Goal: Task Accomplishment & Management: Use online tool/utility

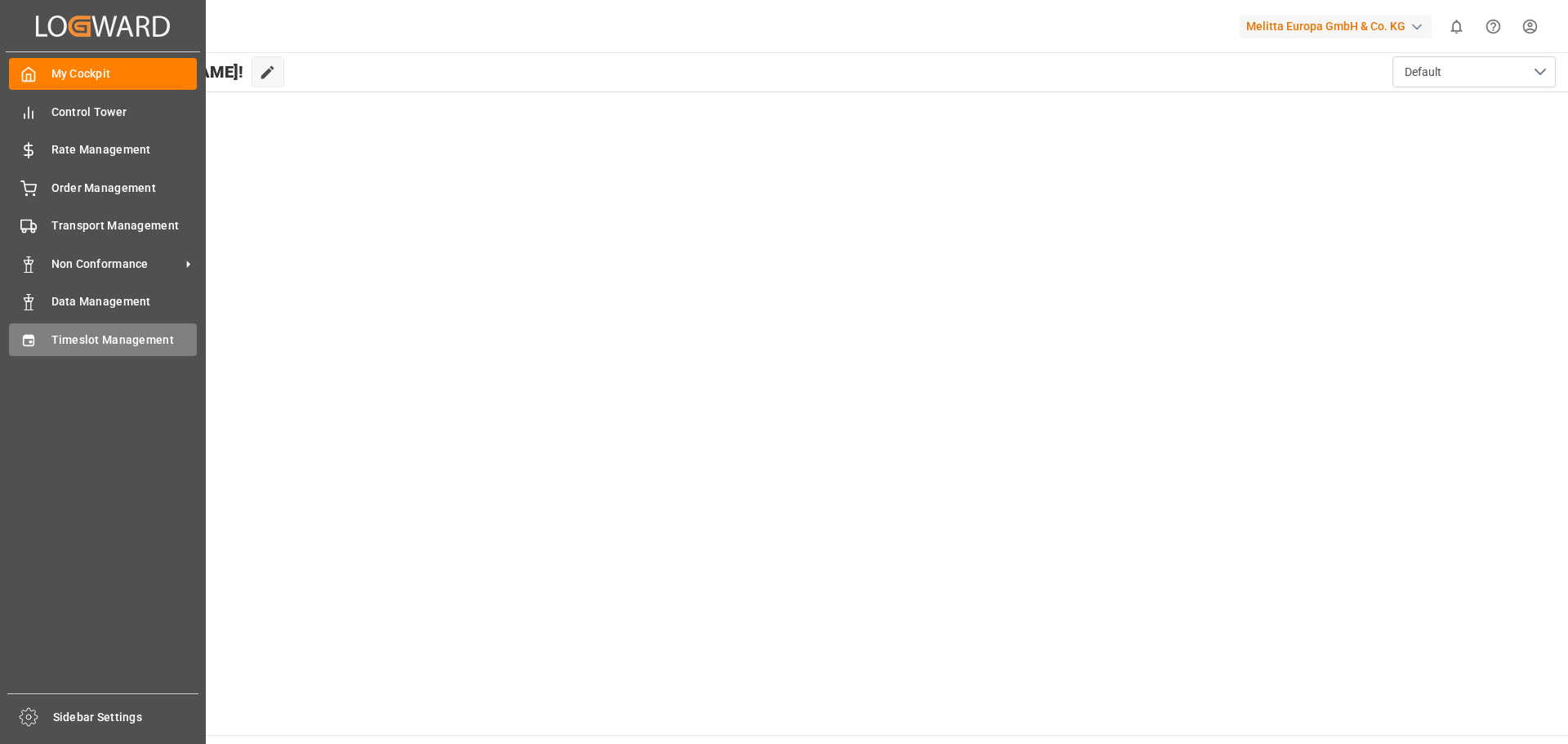
click at [54, 338] on span "Timeslot Management" at bounding box center [123, 340] width 146 height 17
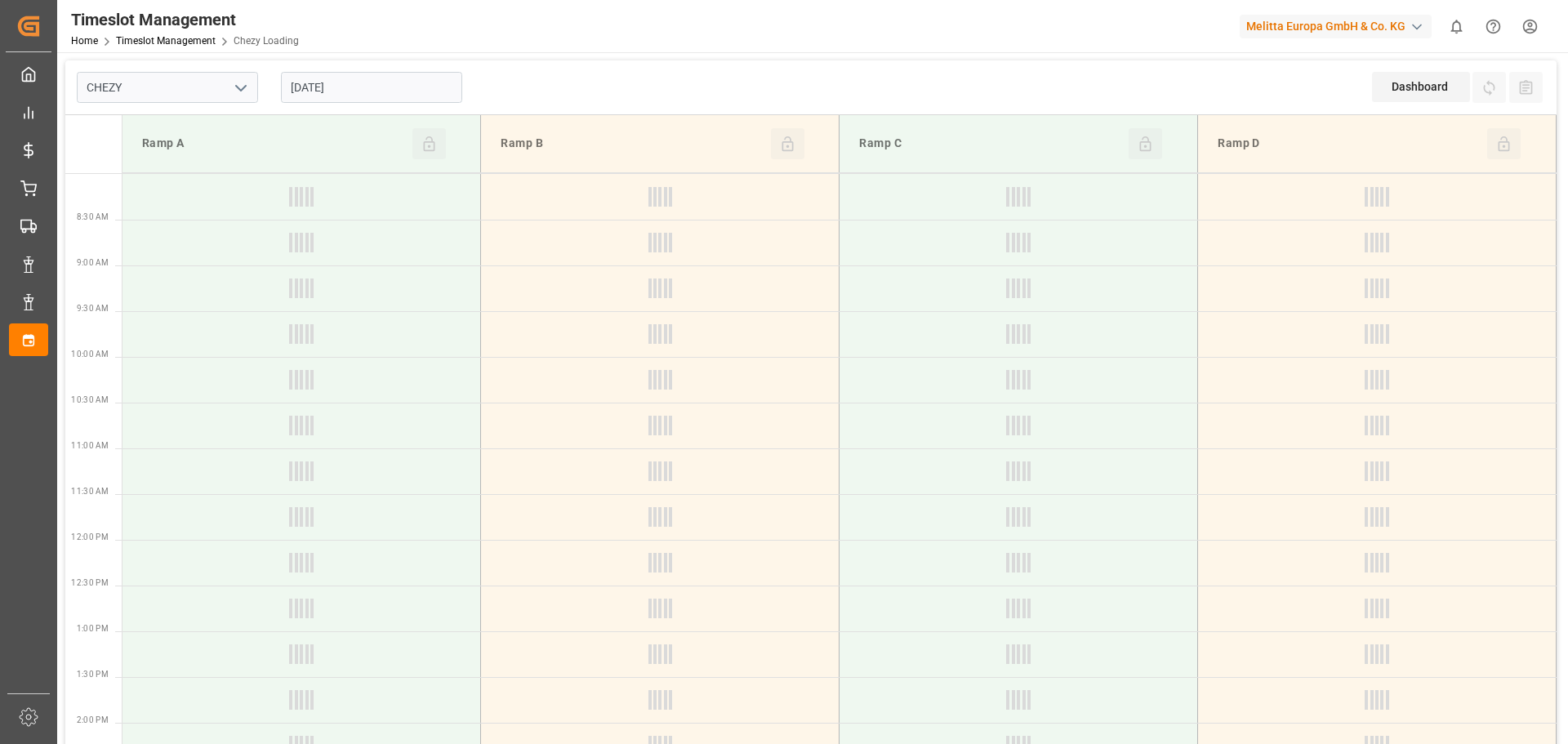
type input "Chezy Loading"
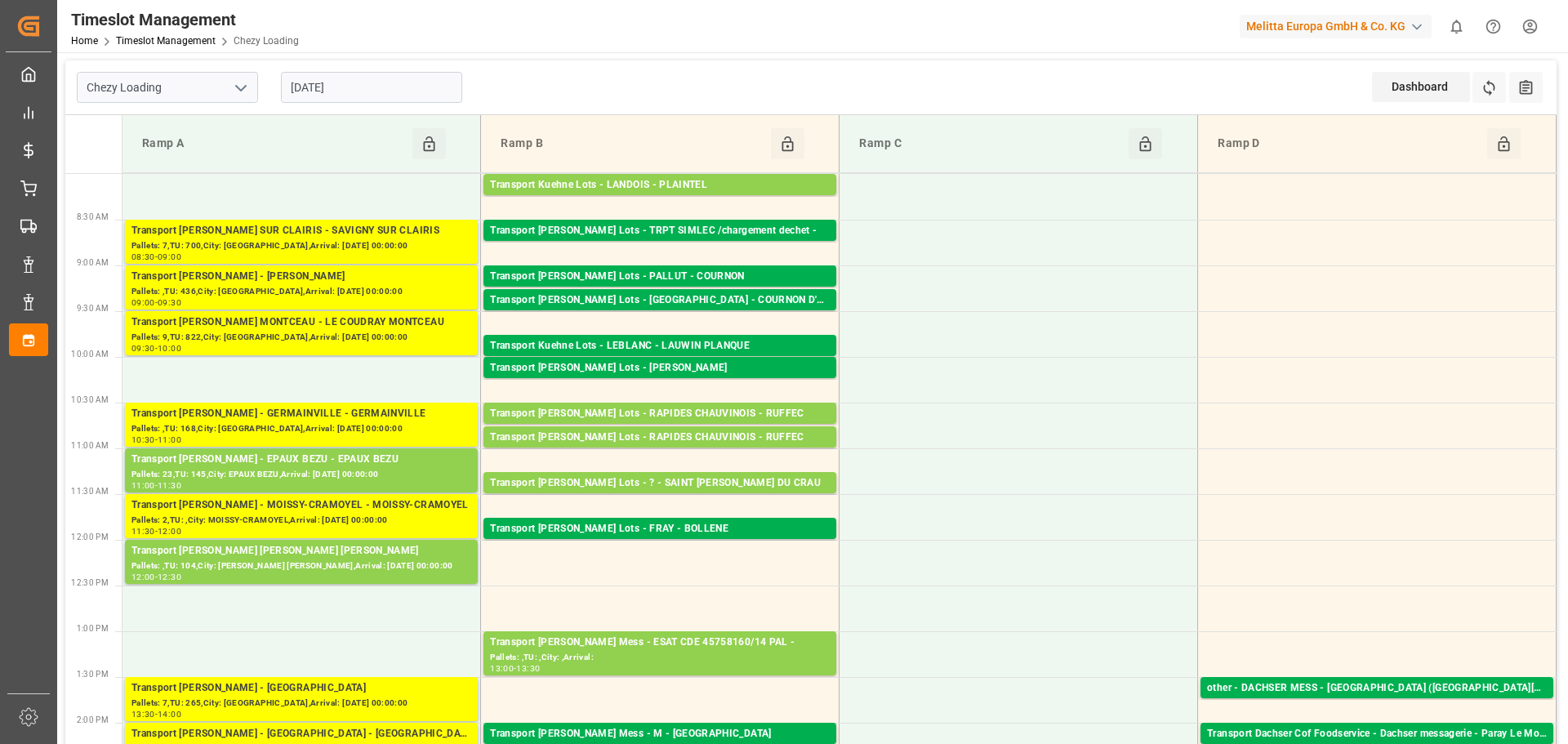
click at [329, 85] on input "[DATE]" at bounding box center [371, 86] width 181 height 31
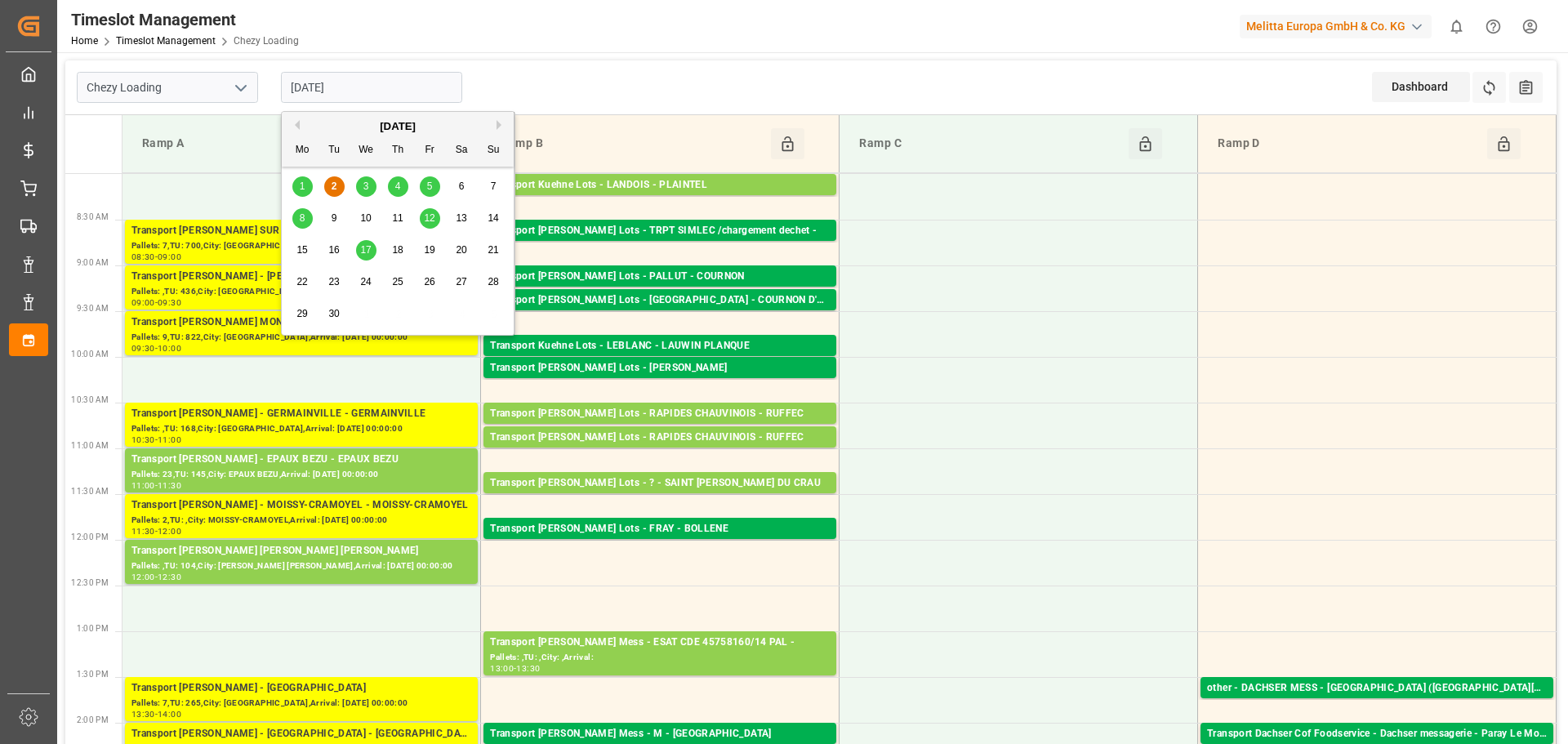
click at [368, 186] on span "3" at bounding box center [366, 186] width 6 height 11
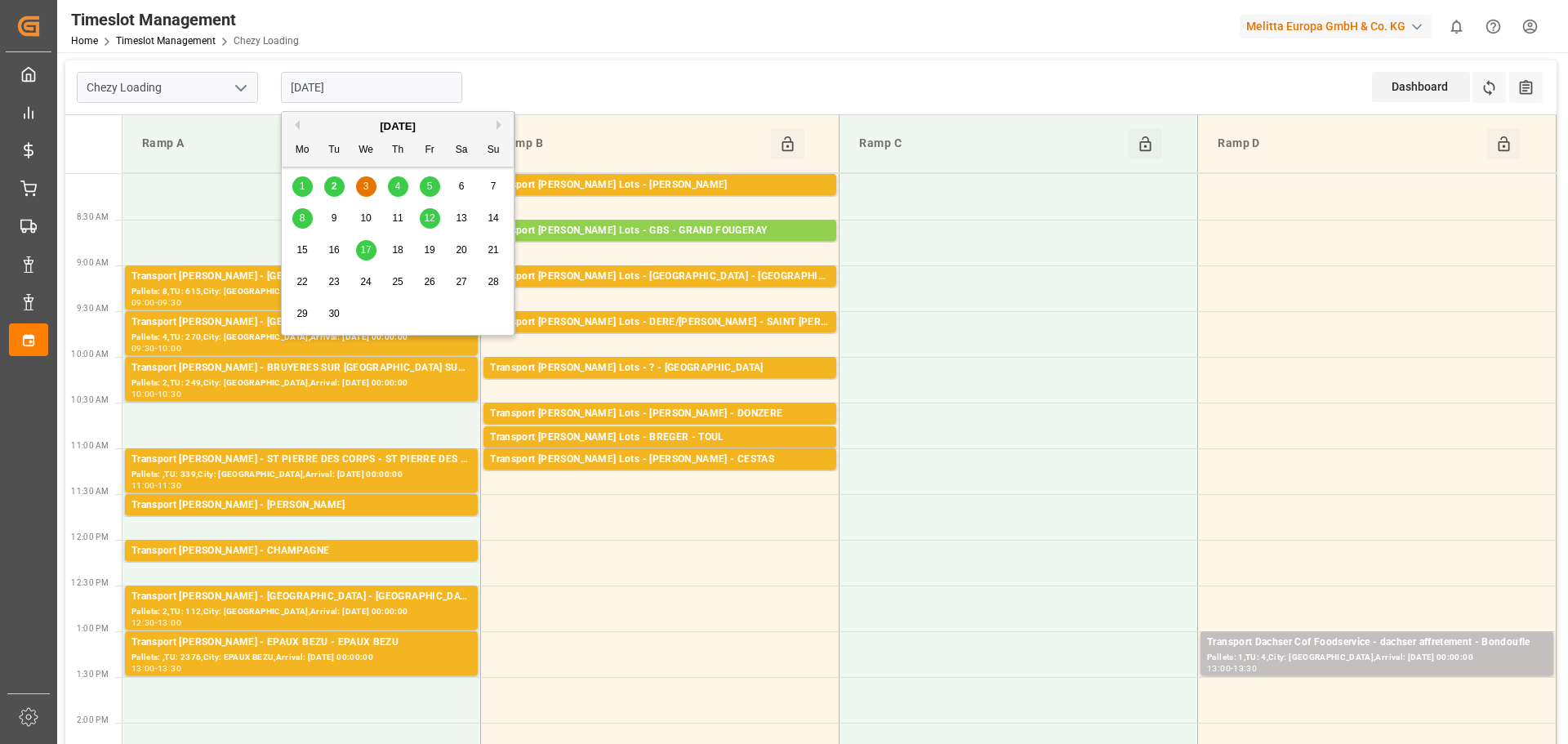
click at [327, 94] on input "[DATE]" at bounding box center [371, 86] width 181 height 31
click at [336, 181] on span "2" at bounding box center [334, 186] width 6 height 11
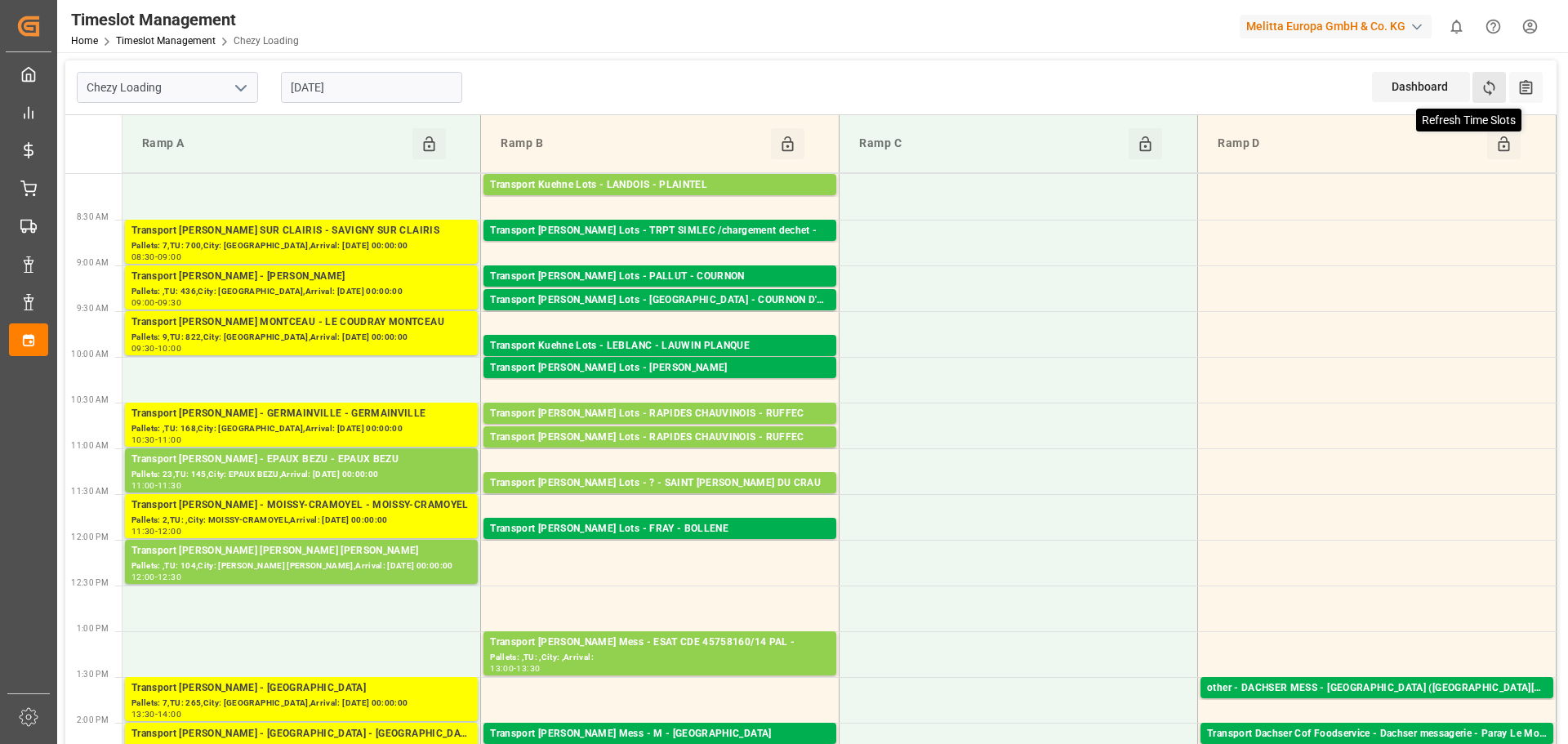
click at [1495, 85] on icon at bounding box center [1489, 87] width 17 height 17
click at [312, 80] on input "[DATE]" at bounding box center [371, 86] width 181 height 31
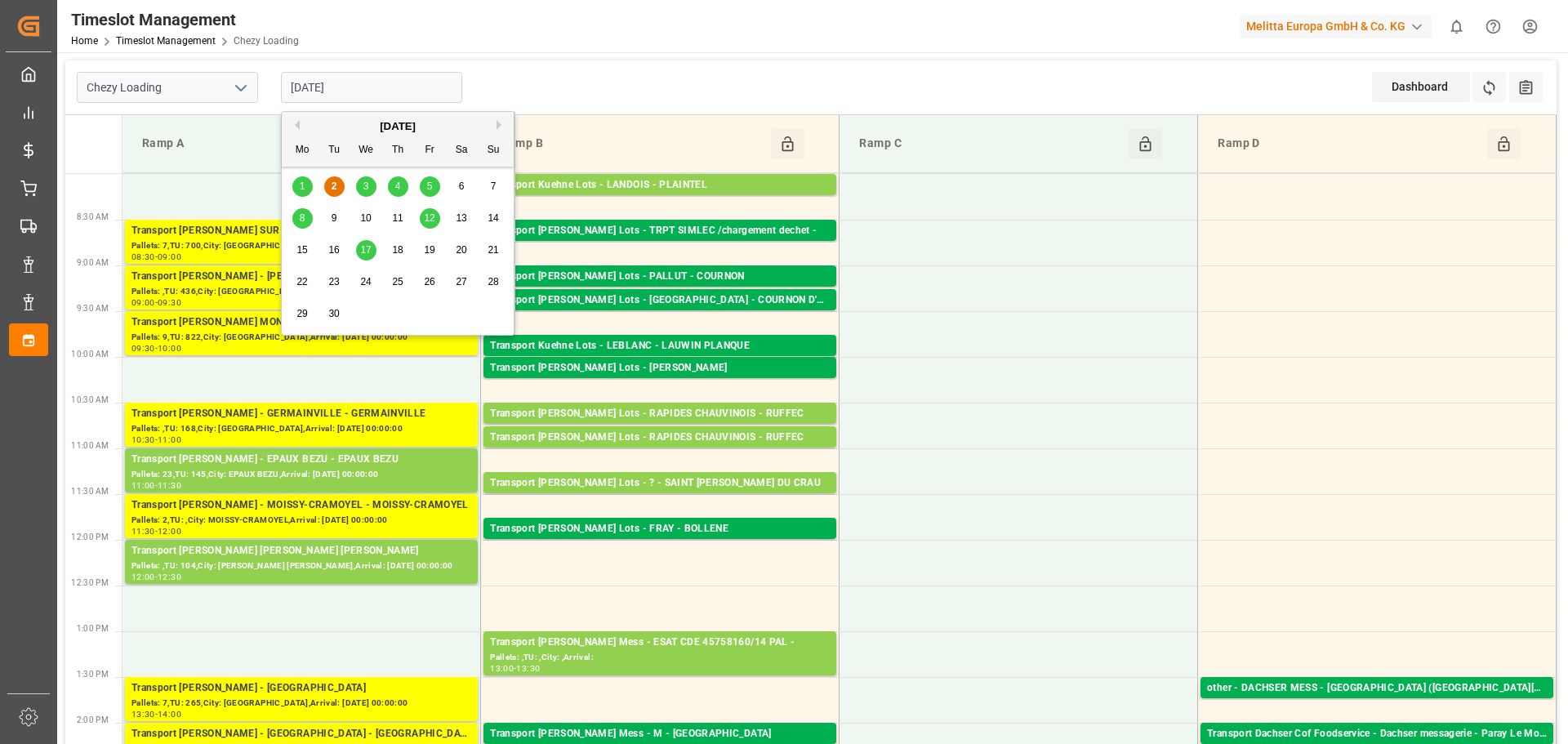
click at [365, 182] on span "3" at bounding box center [366, 186] width 6 height 11
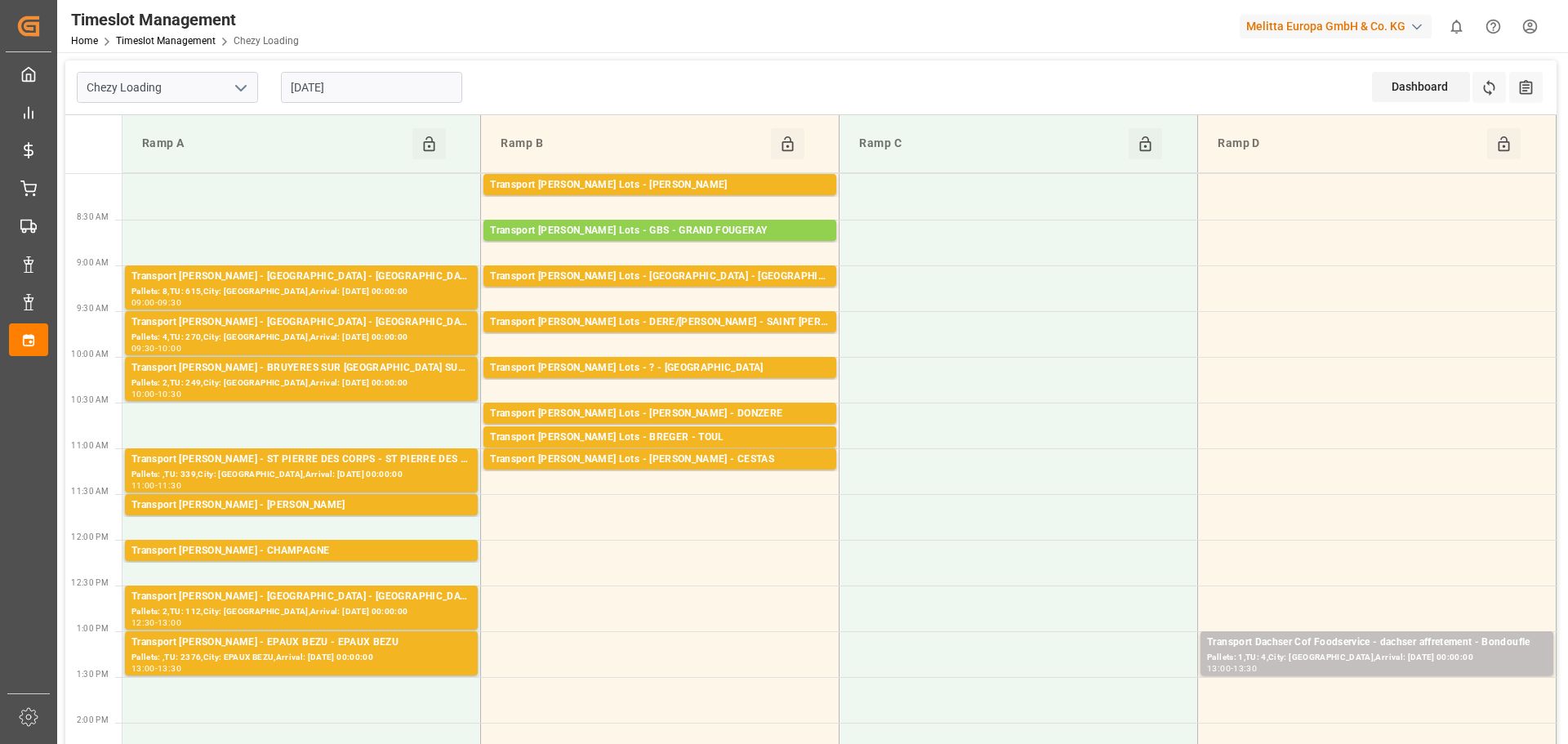
click at [623, 131] on div "Ramp B" at bounding box center [631, 143] width 276 height 31
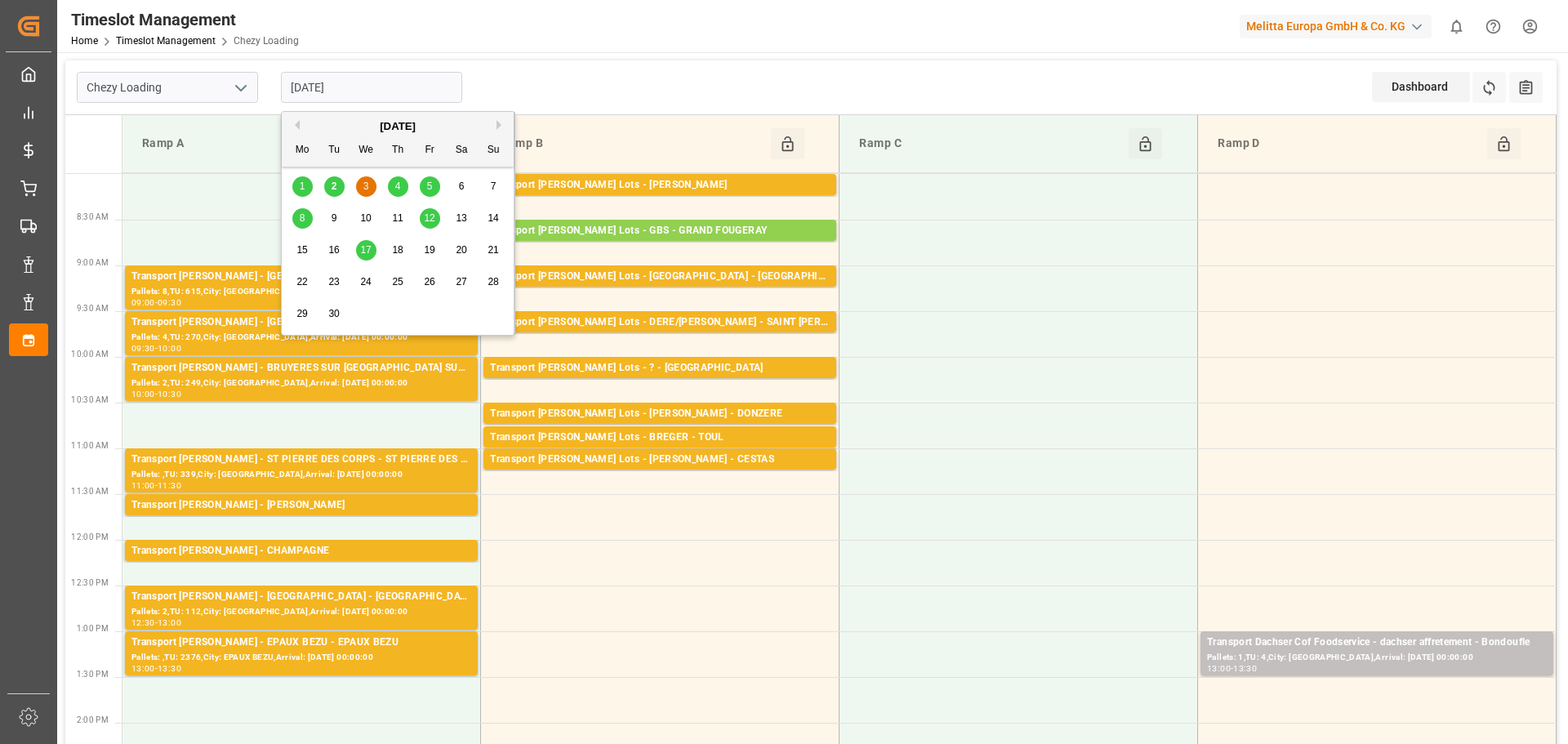
click at [323, 81] on input "[DATE]" at bounding box center [371, 86] width 181 height 31
click at [334, 186] on span "2" at bounding box center [334, 186] width 6 height 11
type input "[DATE]"
